Goal: Task Accomplishment & Management: Use online tool/utility

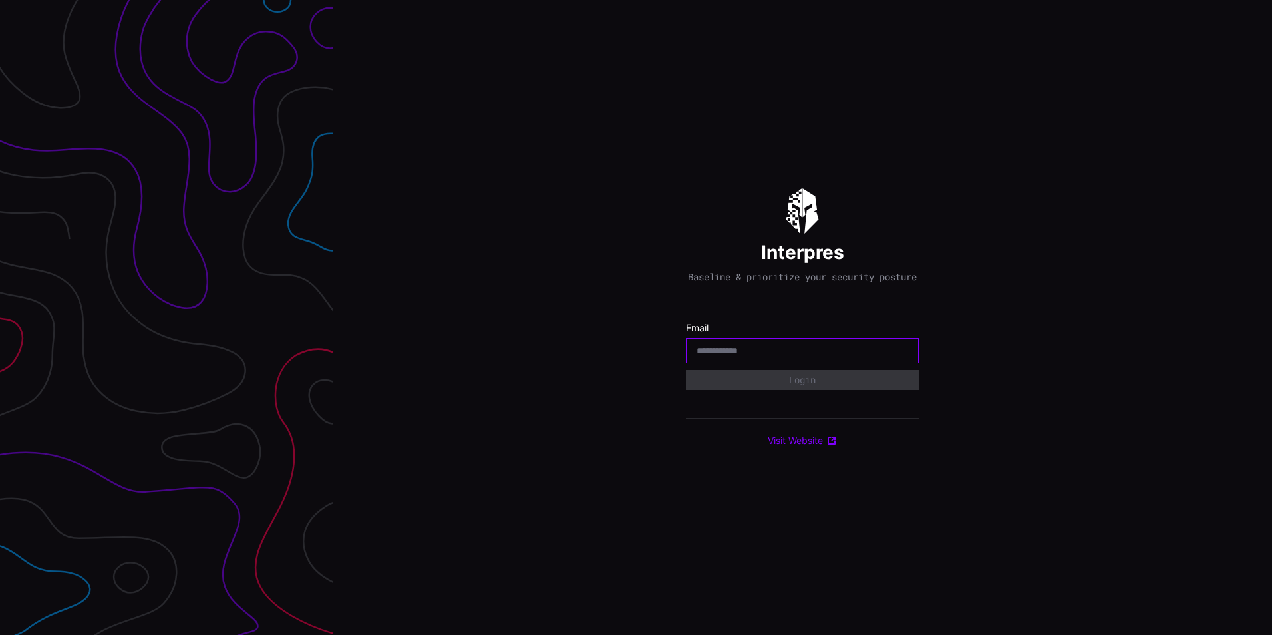
click at [721, 353] on input "email" at bounding box center [802, 351] width 212 height 12
type input "**********"
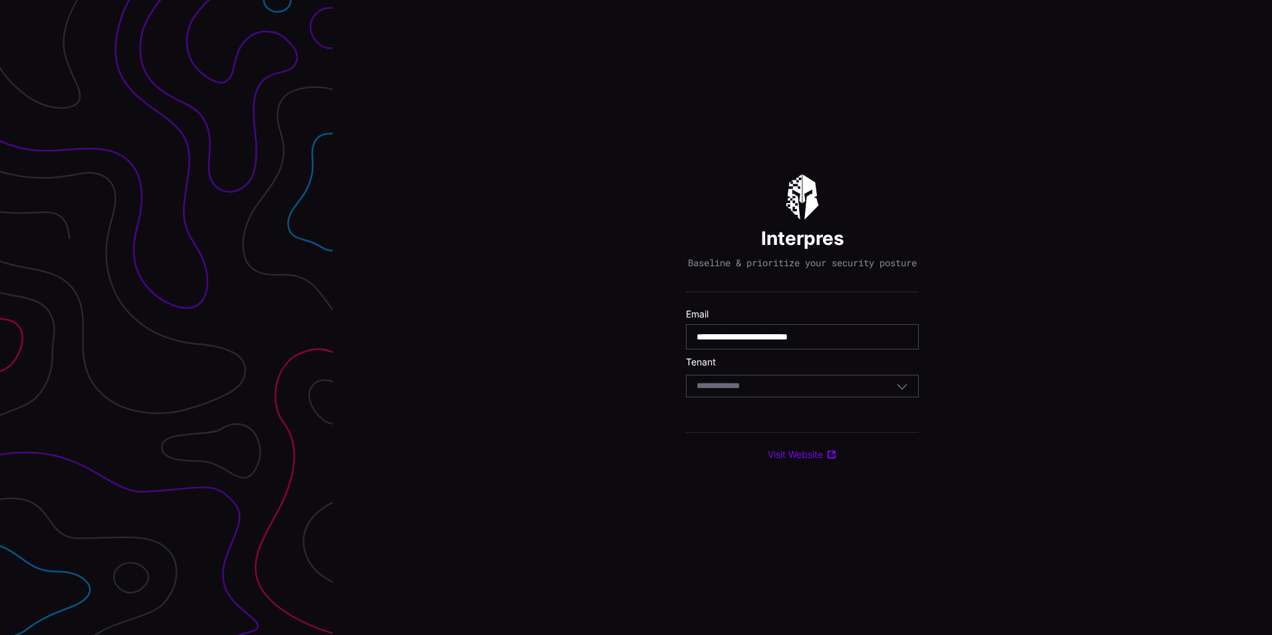
click at [769, 389] on div "Select Tenant" at bounding box center [796, 386] width 200 height 12
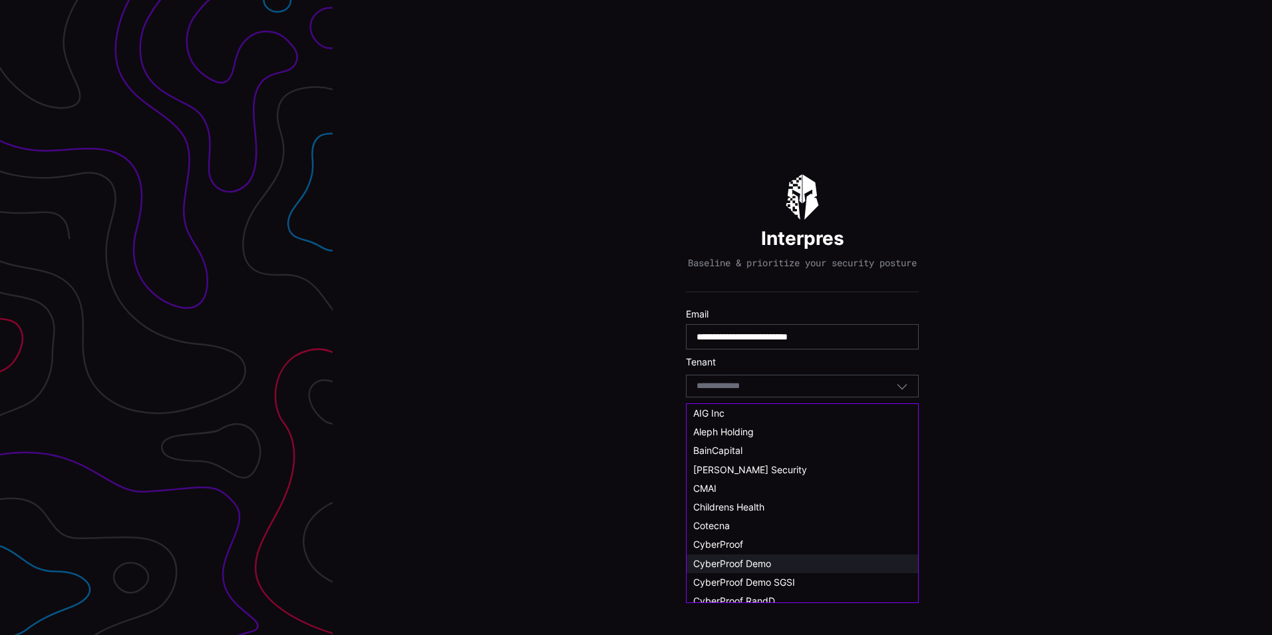
click at [735, 557] on span "CyberProof Demo" at bounding box center [732, 562] width 78 height 11
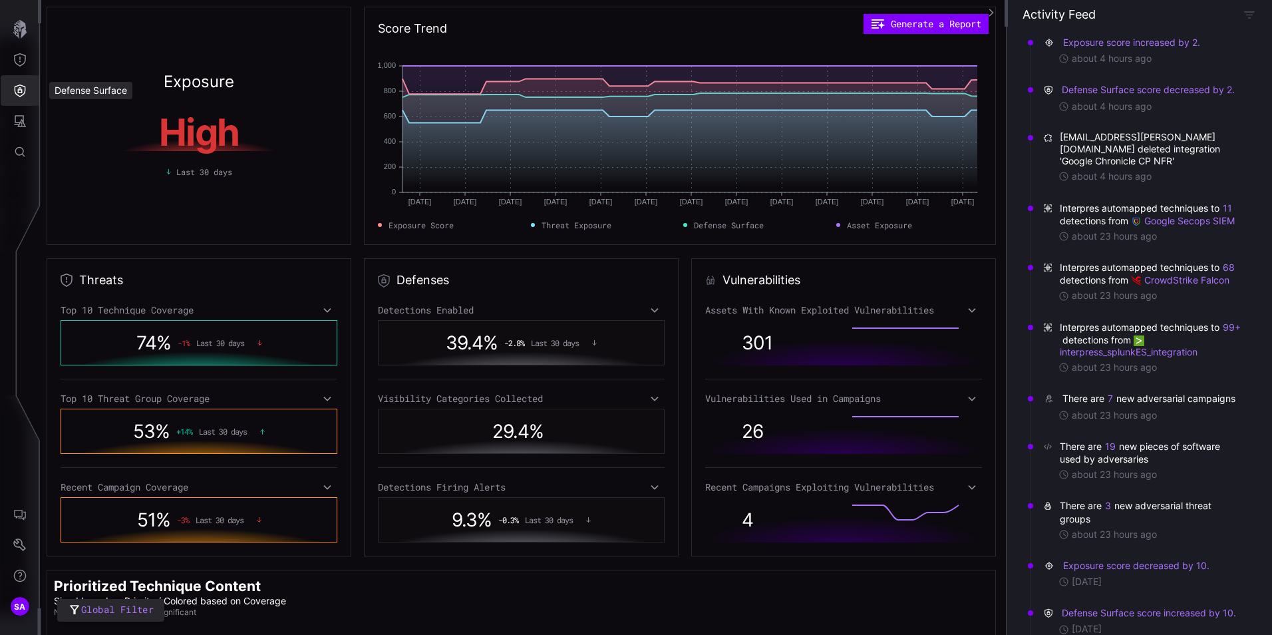
click at [29, 97] on button "Defense Surface" at bounding box center [20, 90] width 39 height 31
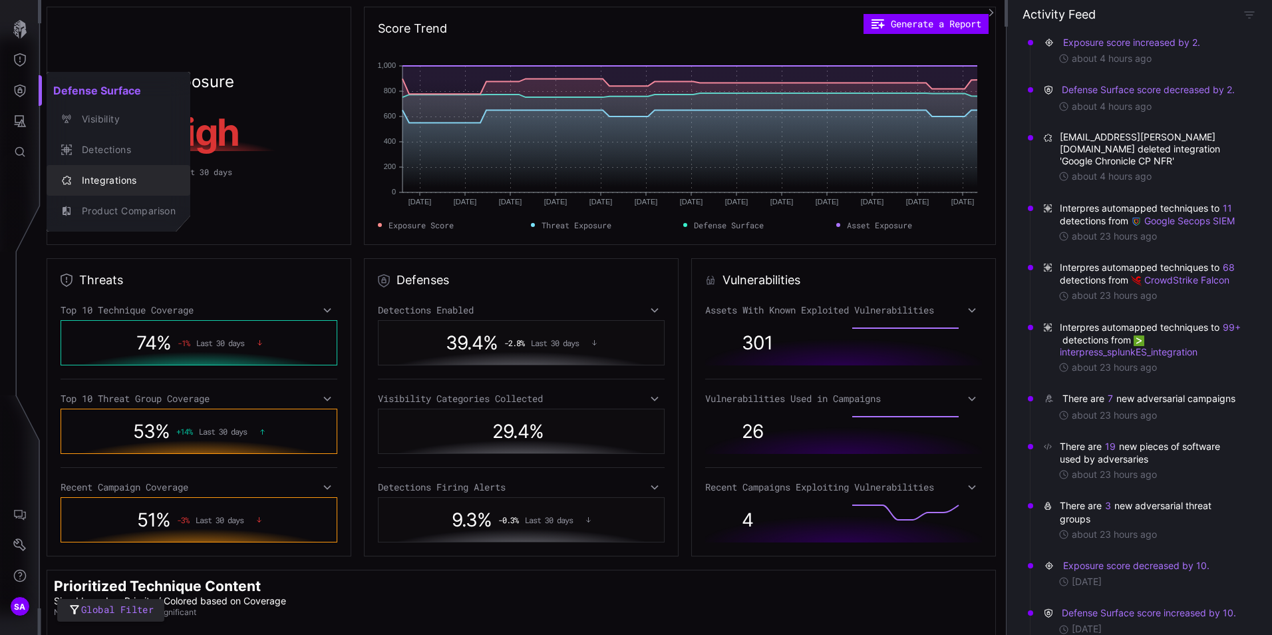
click at [108, 184] on div "Integrations" at bounding box center [125, 180] width 100 height 17
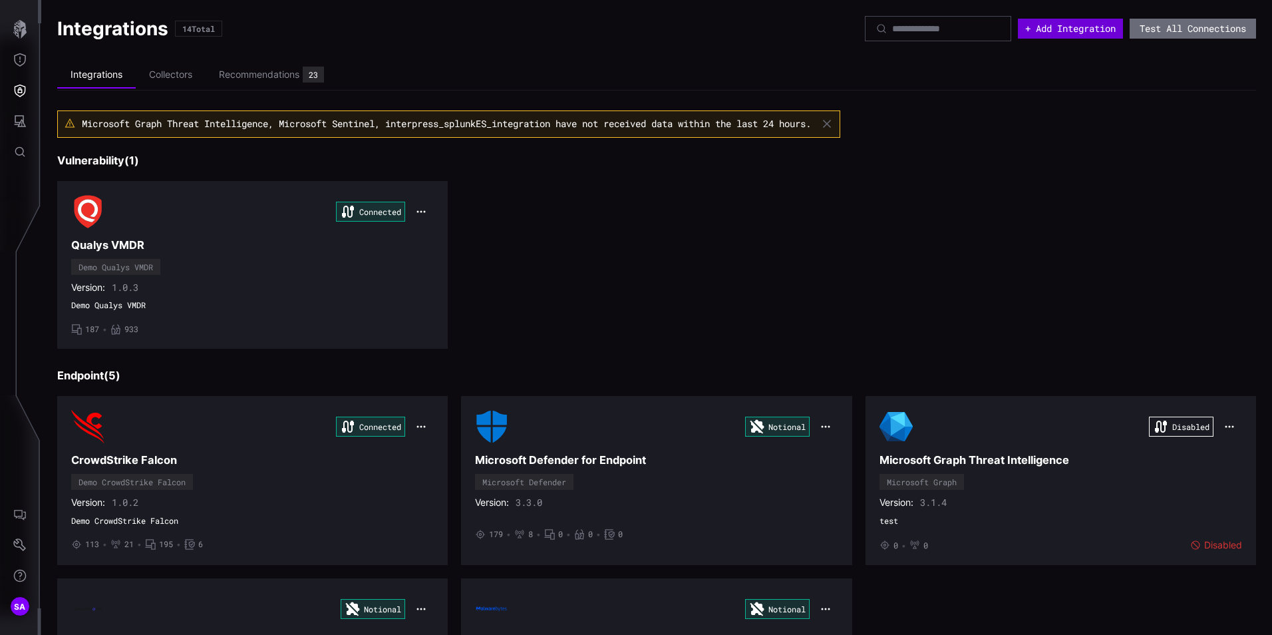
click at [1046, 30] on button "+ Add Integration" at bounding box center [1070, 29] width 105 height 20
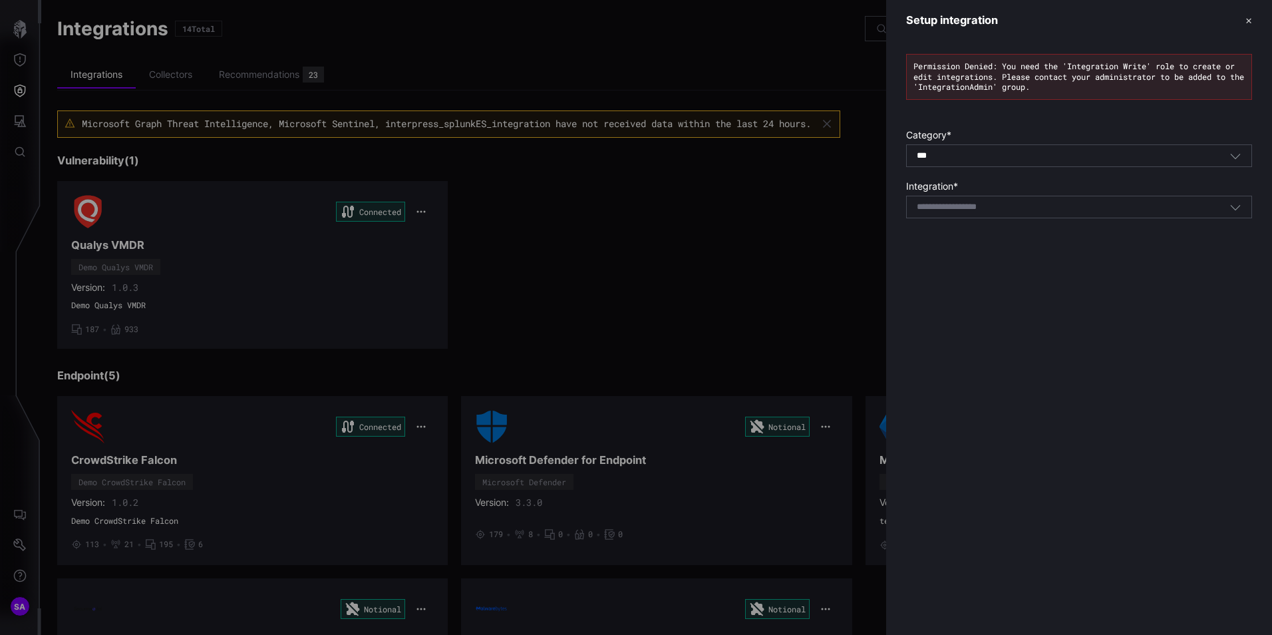
click at [982, 154] on div "*** All" at bounding box center [1073, 156] width 313 height 12
click at [974, 412] on div "Setup integration ✕ Permission Denied: You need the 'Integration Write' role to…" at bounding box center [1079, 317] width 386 height 635
click at [952, 208] on input at bounding box center [964, 207] width 94 height 11
click at [1003, 117] on div "Permission Denied: You need the 'Integration Write' role to create or edit inte…" at bounding box center [1079, 140] width 386 height 198
